Goal: Use online tool/utility: Utilize a website feature to perform a specific function

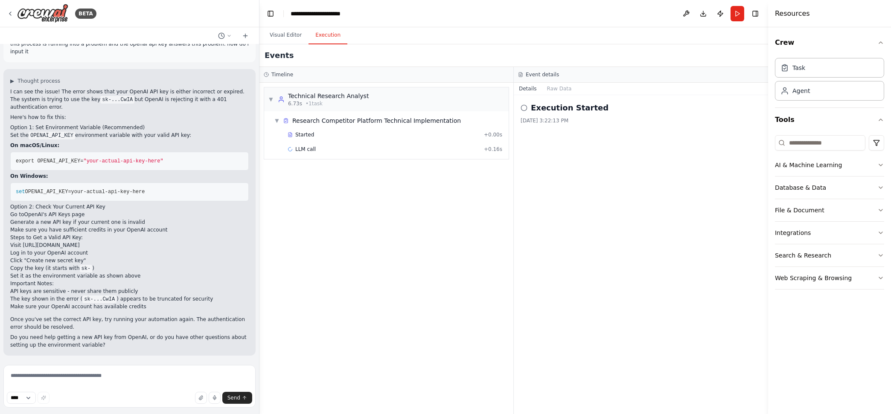
click at [108, 162] on span ""your-actual-api-key-here"" at bounding box center [123, 161] width 80 height 6
drag, startPoint x: 148, startPoint y: 159, endPoint x: 89, endPoint y: 163, distance: 59.0
click at [89, 163] on span ""your-actual-api-key-here"" at bounding box center [123, 161] width 80 height 6
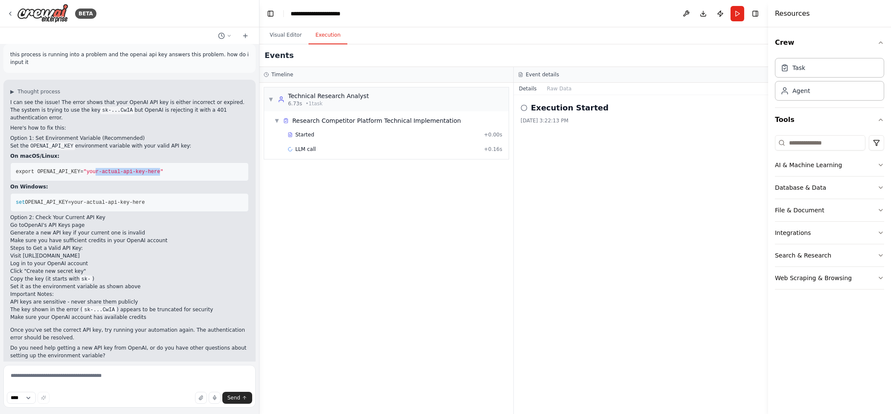
scroll to position [46, 0]
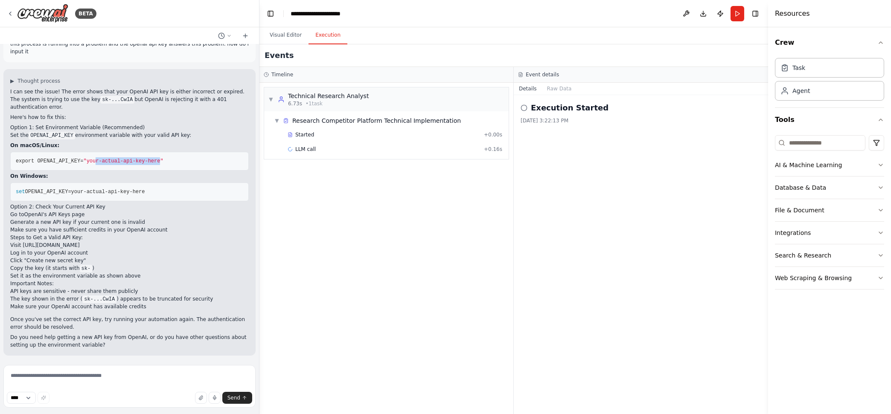
drag, startPoint x: 139, startPoint y: 191, endPoint x: 27, endPoint y: 197, distance: 112.0
click at [27, 197] on pre "set OPENAI_API_KEY=your-actual-api-key-here" at bounding box center [129, 192] width 239 height 19
click at [108, 376] on textarea at bounding box center [129, 386] width 252 height 43
paste textarea "**********"
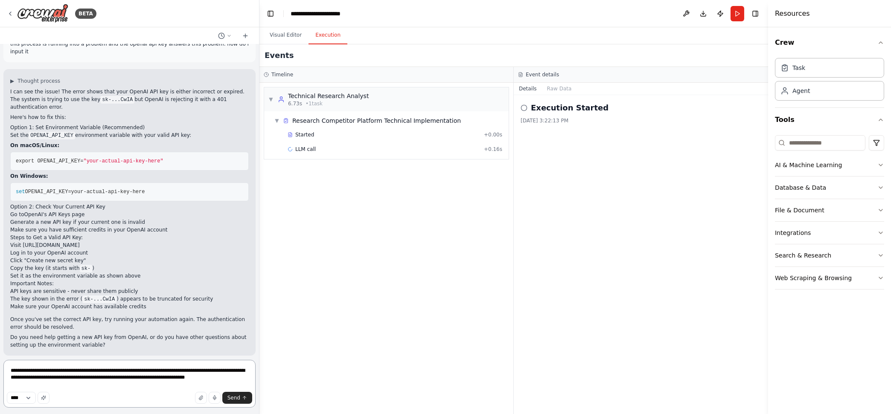
type textarea "**********"
click at [234, 397] on span "Send" at bounding box center [233, 398] width 13 height 7
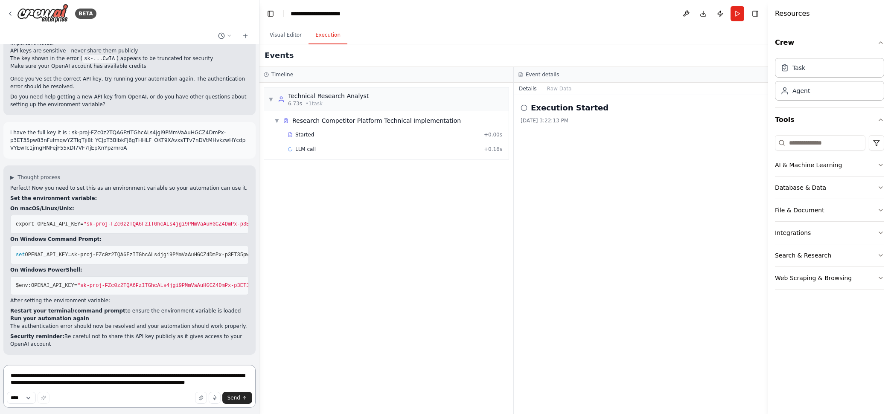
scroll to position [320, 0]
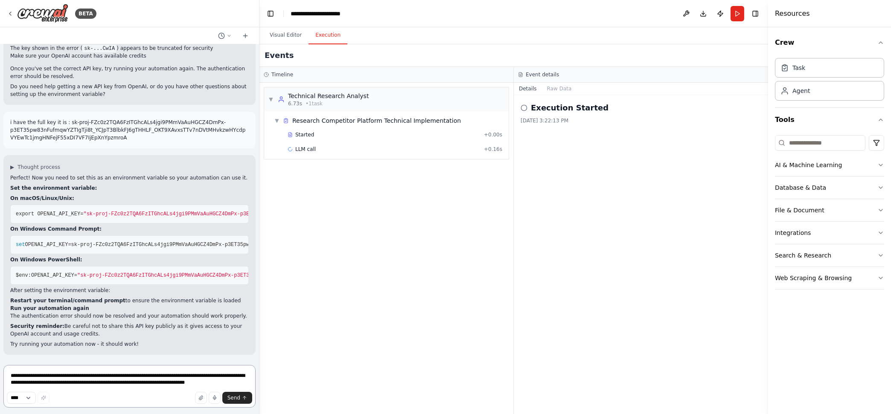
click at [121, 377] on textarea "**********" at bounding box center [129, 386] width 252 height 43
type textarea "*"
click at [57, 273] on span "$env:OPENAI_API_KEY=" at bounding box center [46, 276] width 61 height 6
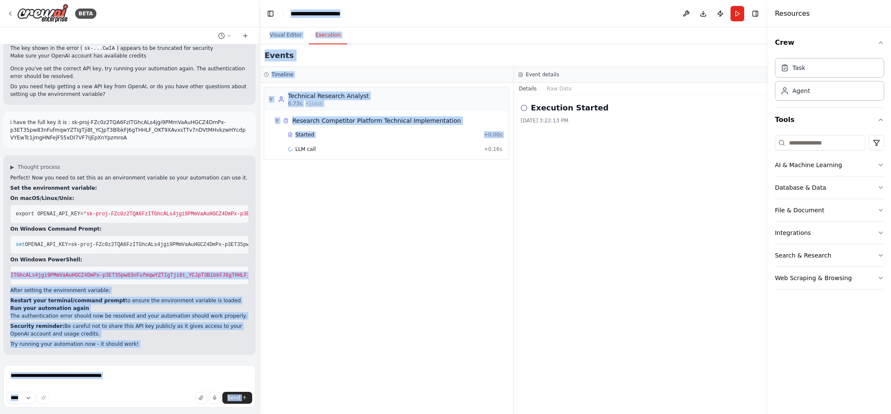
scroll to position [0, 298]
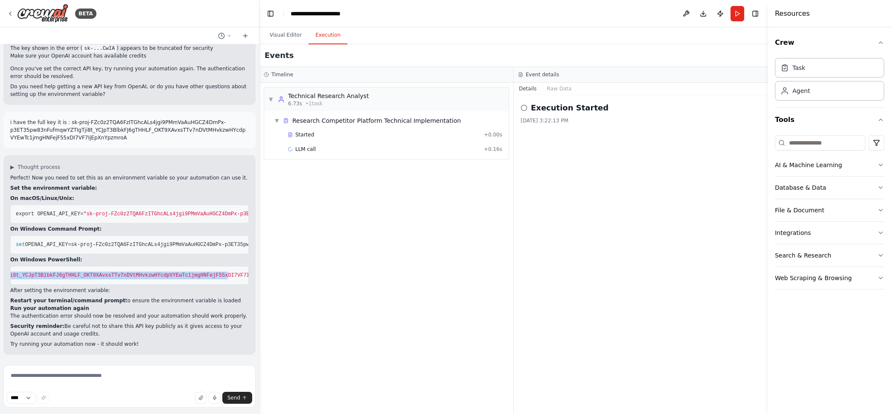
drag, startPoint x: 15, startPoint y: 268, endPoint x: 181, endPoint y: 278, distance: 165.9
click at [181, 278] on pre "$env:OPENAI_API_KEY= "[ENCRYPTION_KEY]"" at bounding box center [129, 275] width 239 height 19
click at [192, 273] on span ""sk-proj-FZc0z2TQA6FzITGhcALs4jgi9PMmVaAuHGCZ4DmPx-p3ET35pw83nFufmqwYZTIgTji8t_…" at bounding box center [34, 276] width 510 height 6
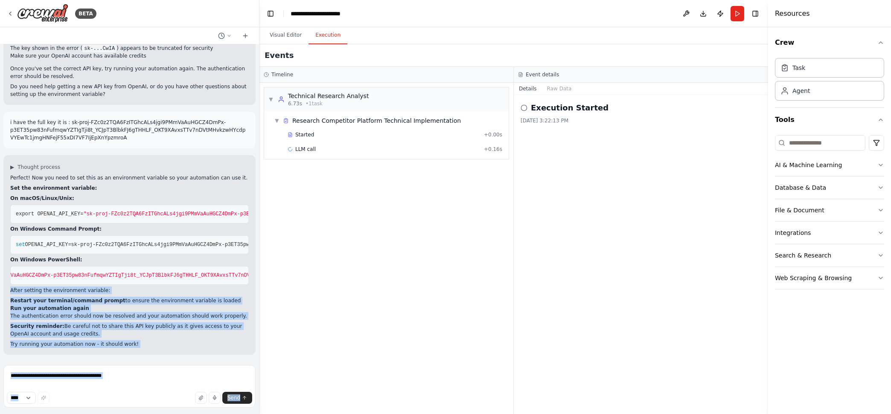
scroll to position [0, 0]
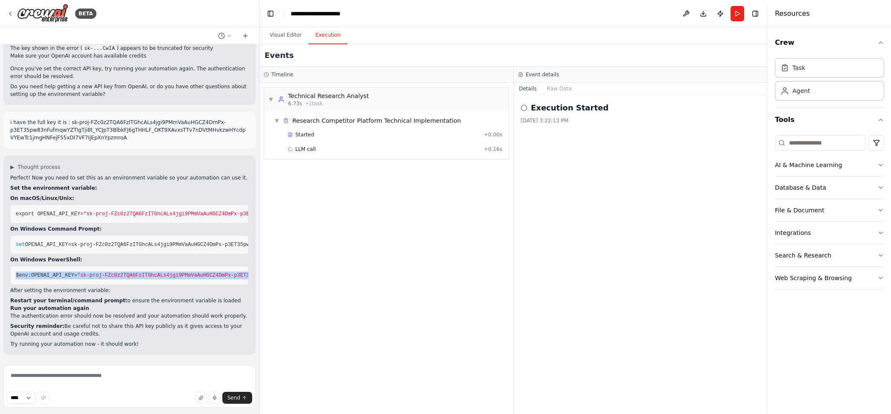
drag, startPoint x: 232, startPoint y: 270, endPoint x: 15, endPoint y: 269, distance: 216.8
click at [16, 273] on span "$env:OPENAI_API_KEY= "[ENCRYPTION_KEY]"" at bounding box center [301, 276] width 571 height 6
copy span "$env:OPENAI_API_KEY= "[ENCRYPTION_KEY]"
click at [128, 377] on textarea at bounding box center [129, 386] width 252 height 43
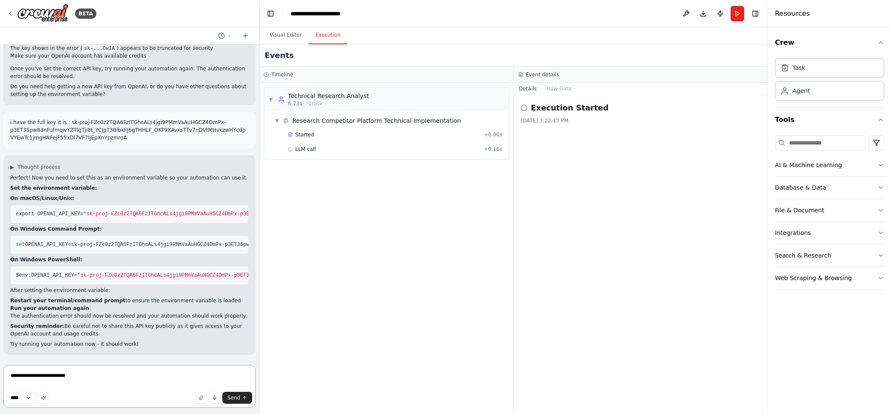
type textarea "**********"
click at [233, 398] on span "Send" at bounding box center [233, 398] width 13 height 7
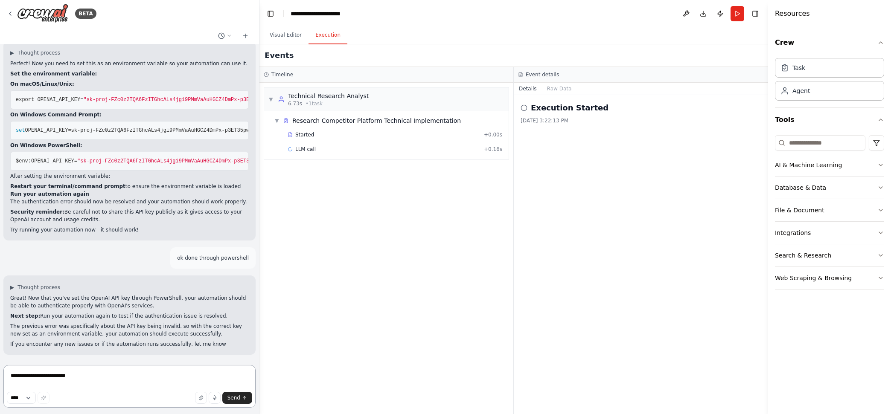
scroll to position [442, 0]
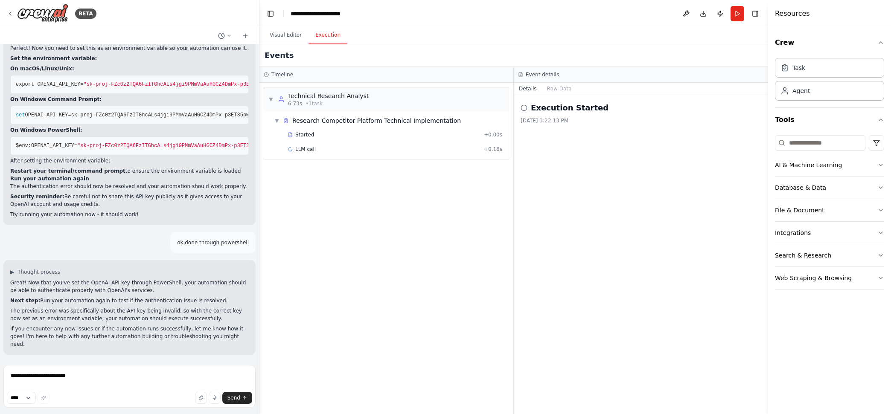
click at [738, 9] on button "Run" at bounding box center [738, 13] width 14 height 15
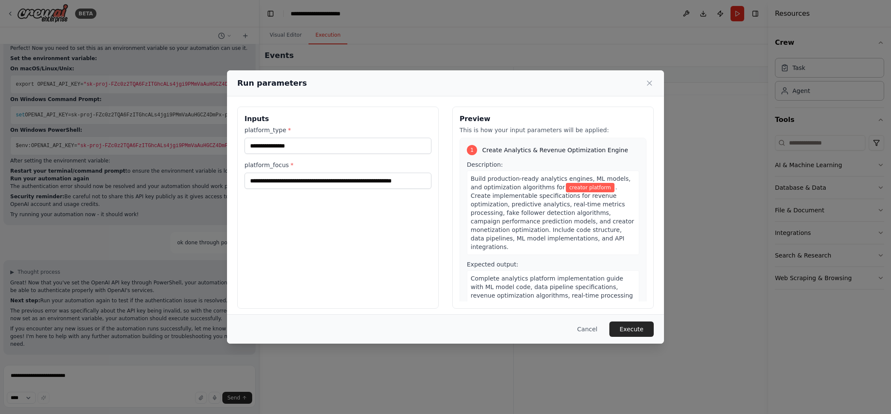
click at [625, 327] on button "Execute" at bounding box center [631, 329] width 44 height 15
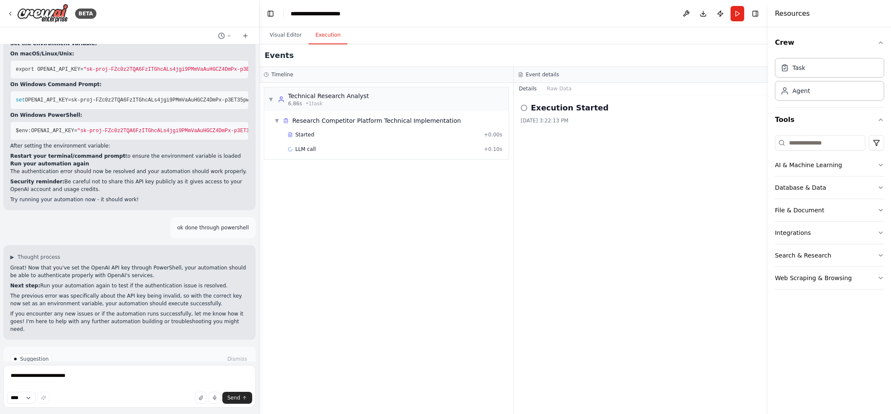
scroll to position [504, 0]
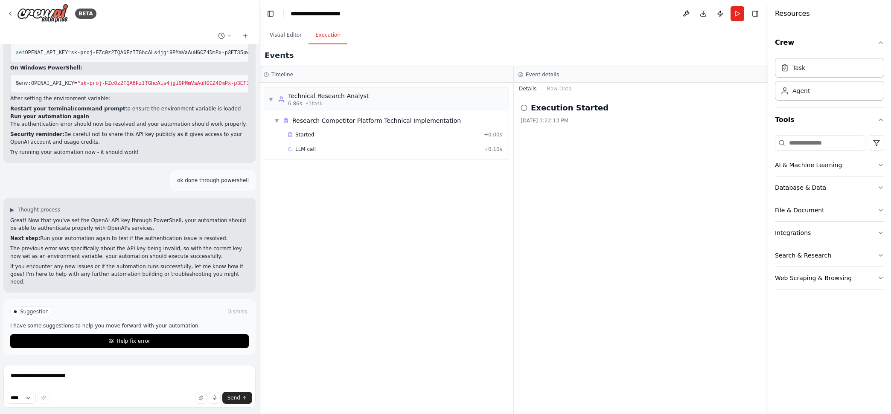
click at [139, 344] on span "Help fix error" at bounding box center [133, 341] width 34 height 7
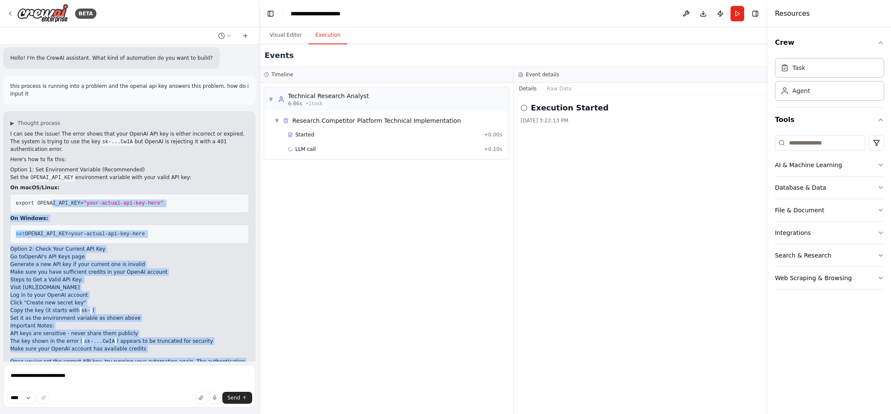
scroll to position [0, 0]
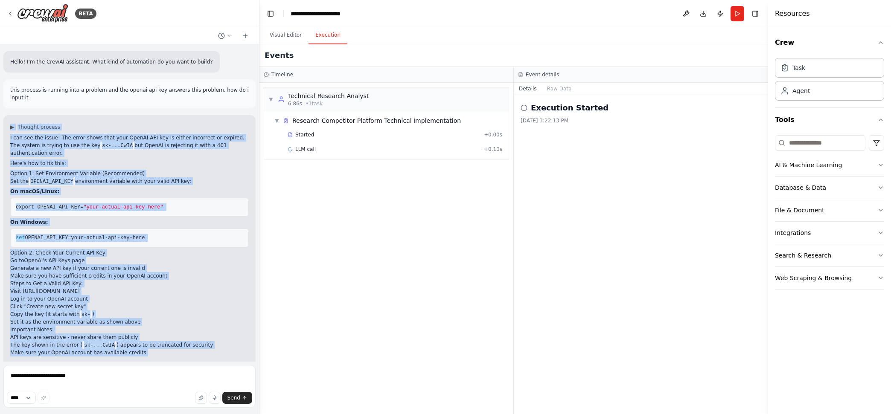
drag, startPoint x: 157, startPoint y: 344, endPoint x: 10, endPoint y: 125, distance: 263.7
click at [10, 125] on div "Hello! I'm the CrewAI assistant. What kind of automation do you want to build? …" at bounding box center [129, 202] width 259 height 317
copy div "▶ Loremip dolorsi A con adi eli seddo! Eiu tempo incid utla etdo MagnAA ENI adm…"
click at [134, 243] on pre "set OPENAI_API_KEY=your-actual-api-key-here" at bounding box center [129, 238] width 239 height 19
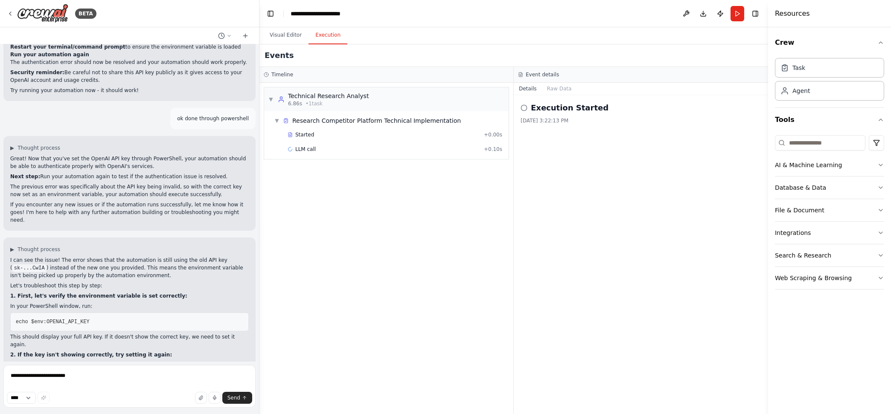
scroll to position [697, 0]
